Goal: Task Accomplishment & Management: Use online tool/utility

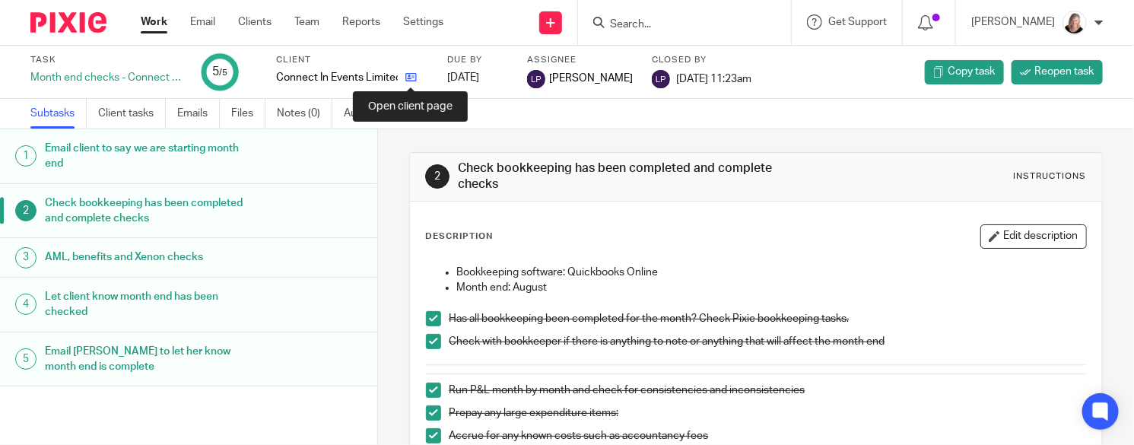
click at [414, 76] on icon at bounding box center [410, 76] width 11 height 11
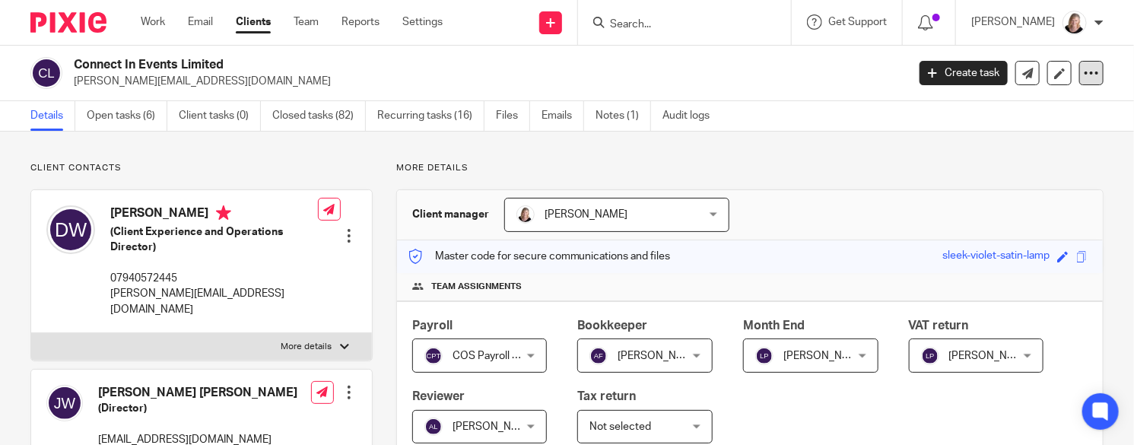
click at [1083, 76] on icon at bounding box center [1090, 72] width 15 height 15
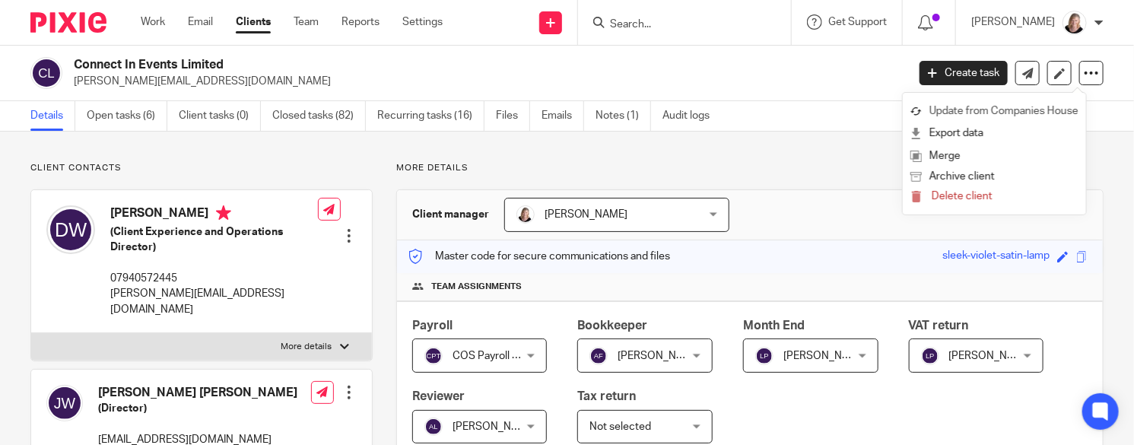
click at [969, 113] on link "Update from Companies House" at bounding box center [994, 111] width 168 height 22
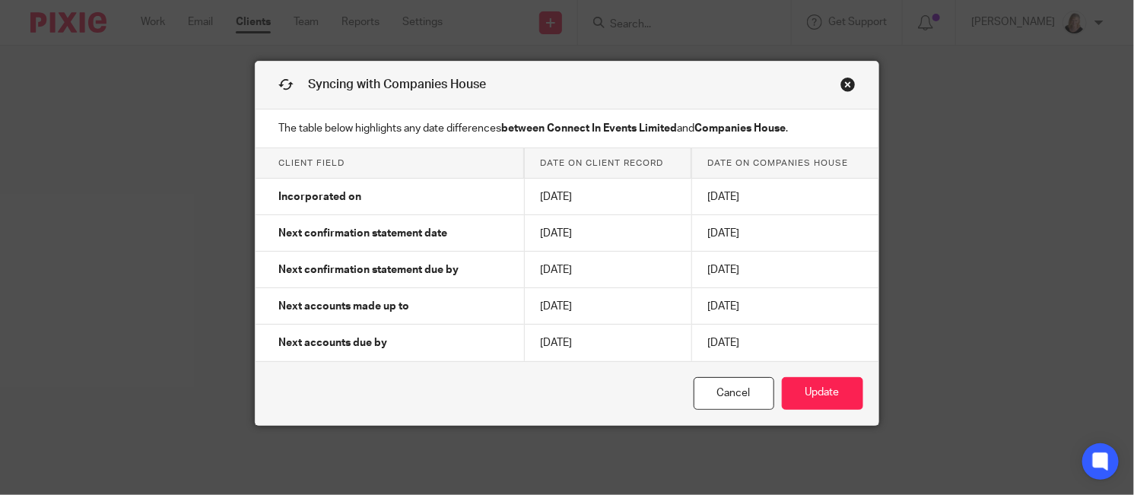
click at [840, 81] on link "Close this dialog window" at bounding box center [847, 87] width 15 height 21
